Goal: Navigation & Orientation: Understand site structure

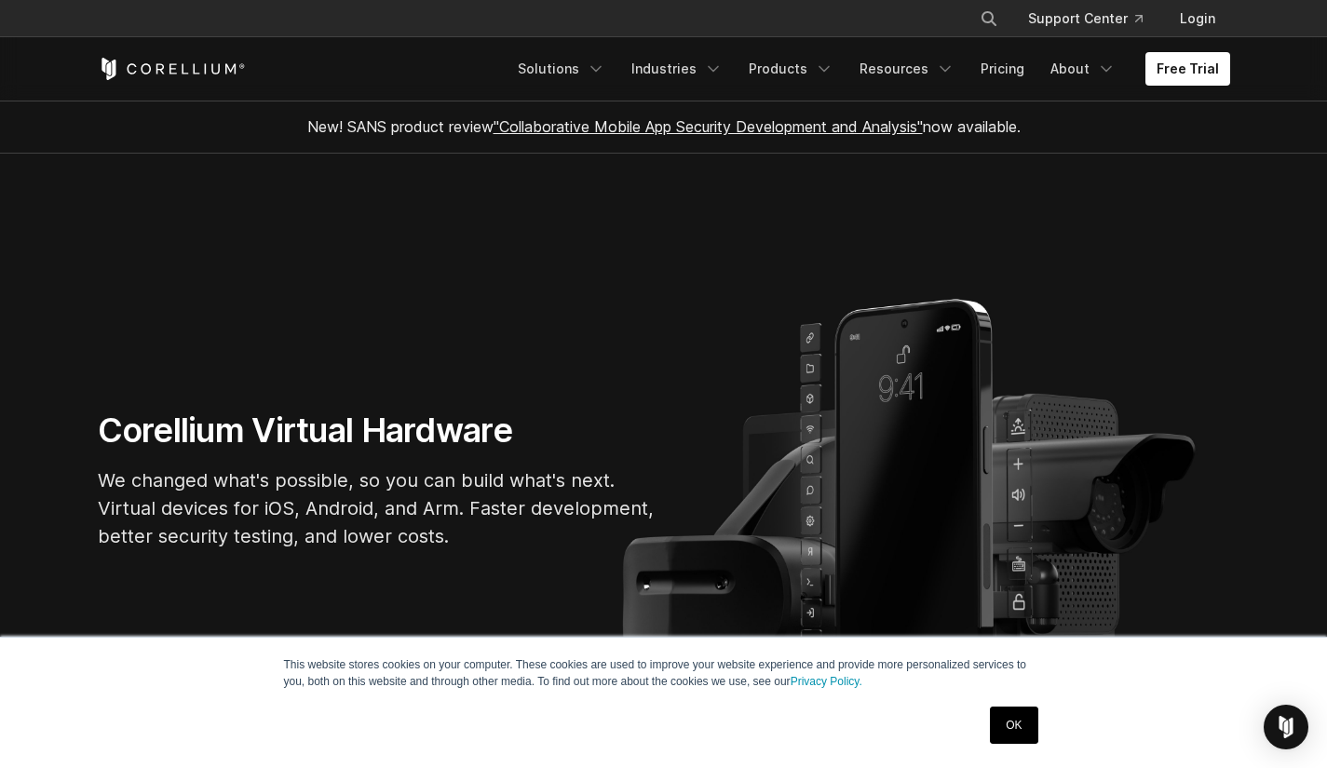
click at [1015, 719] on link "OK" at bounding box center [1013, 725] width 47 height 37
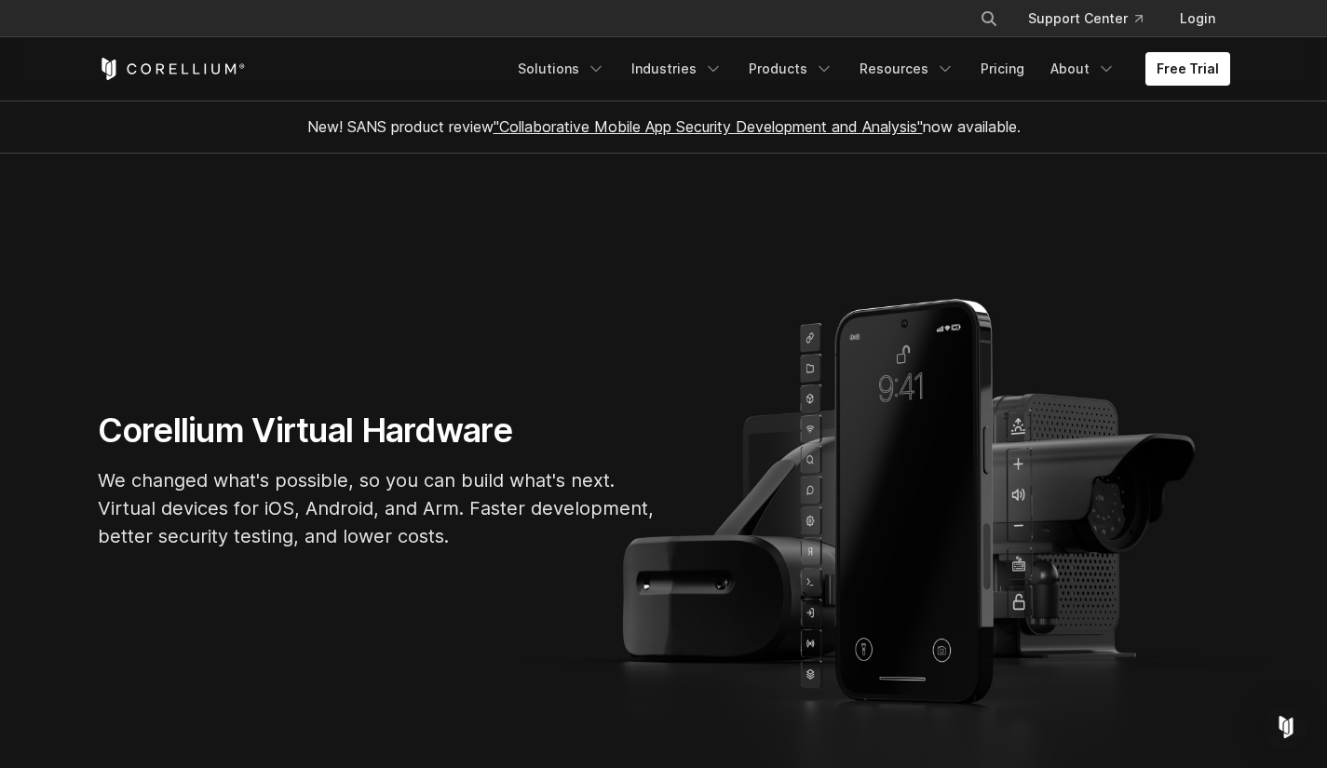
click at [187, 74] on icon "Corellium Home" at bounding box center [185, 68] width 7 height 10
drag, startPoint x: 0, startPoint y: 0, endPoint x: 129, endPoint y: 296, distance: 323.2
click at [128, 293] on section "Corellium Virtual Hardware We changed what's possible, so you can build what's …" at bounding box center [663, 488] width 1327 height 669
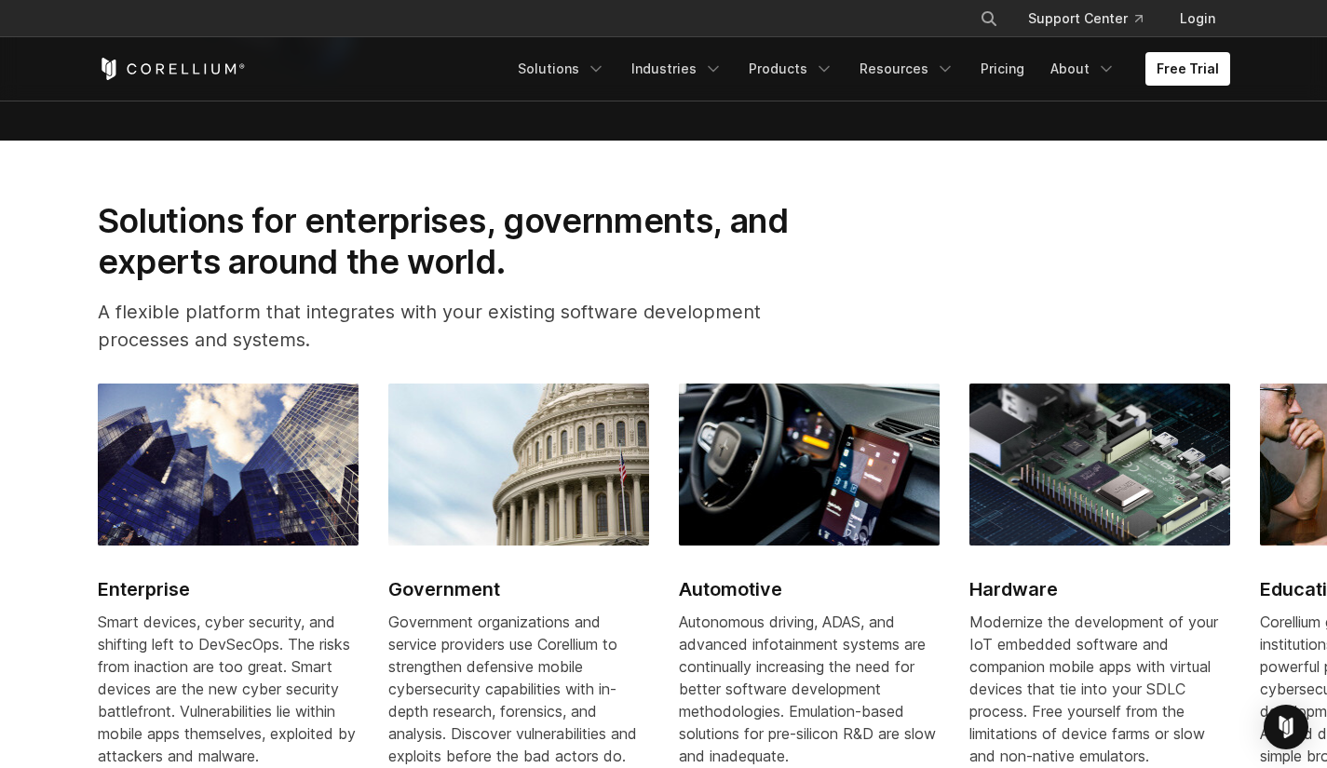
scroll to position [2328, 0]
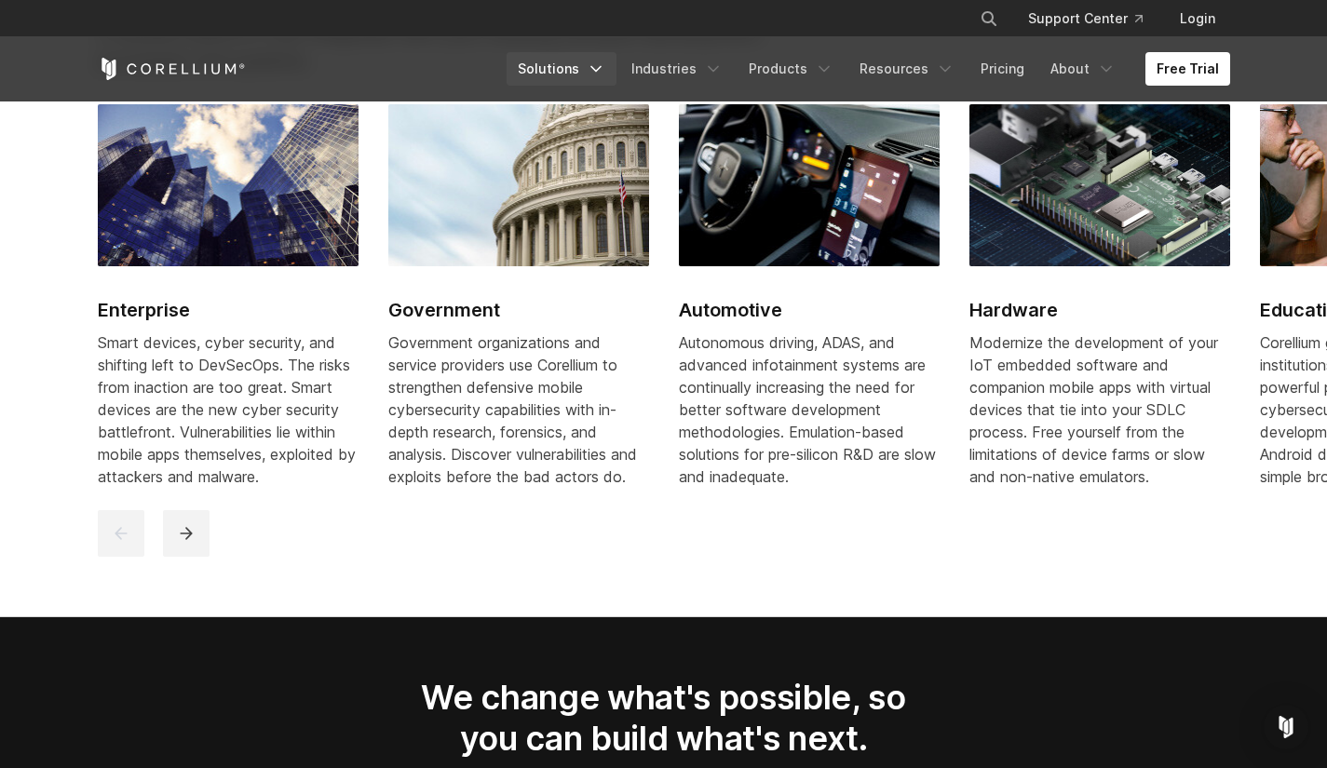
click at [575, 70] on link "Solutions" at bounding box center [562, 69] width 110 height 34
